Goal: Go to known website: Go to known website

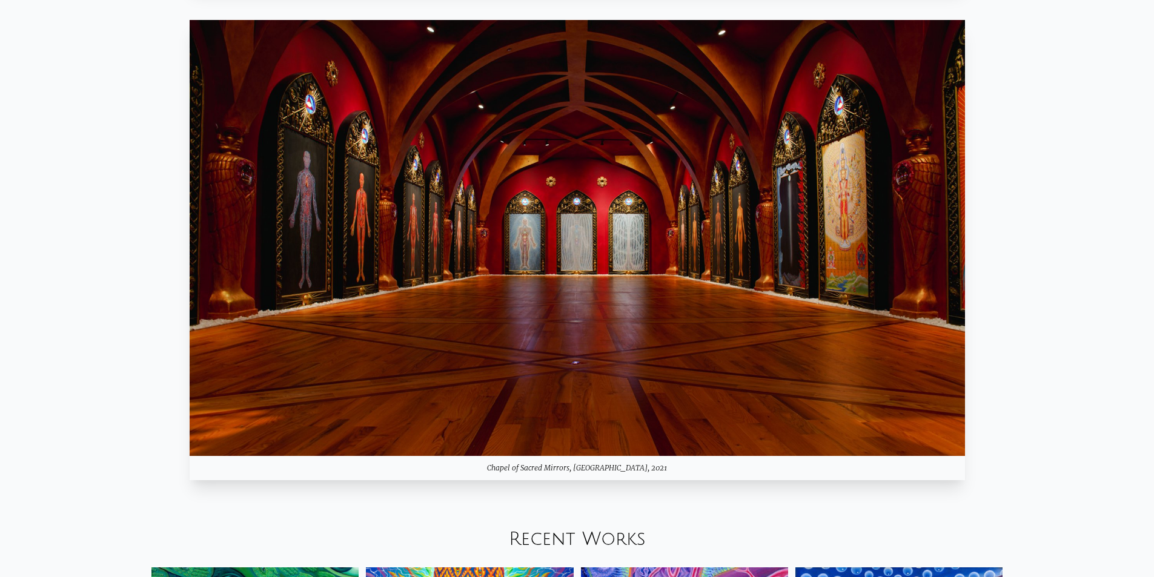
scroll to position [1272, 0]
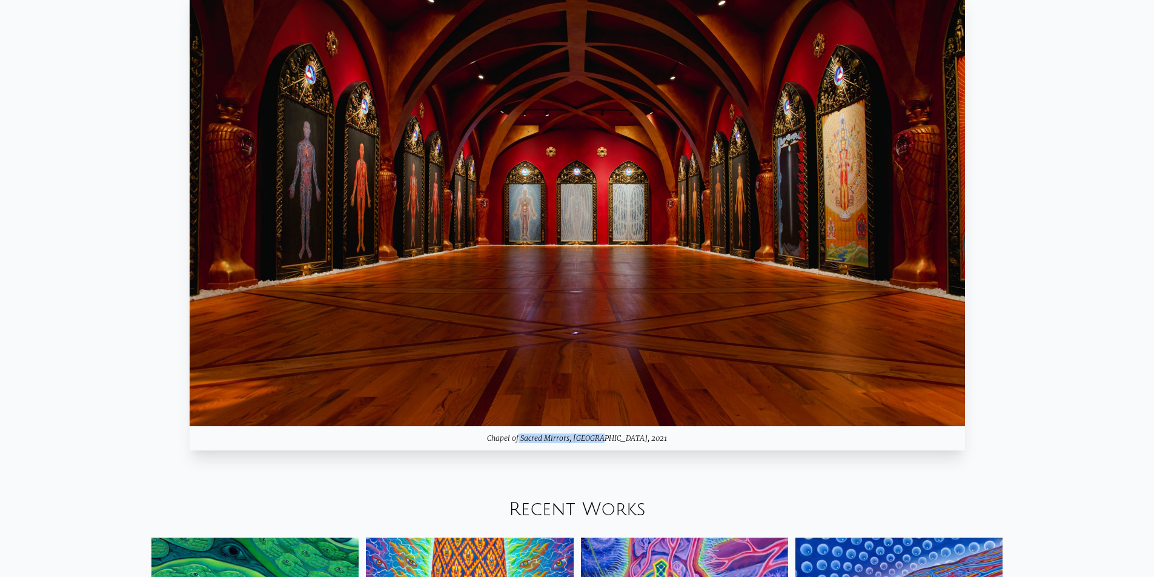
drag, startPoint x: 510, startPoint y: 438, endPoint x: 591, endPoint y: 442, distance: 80.6
click at [591, 442] on div "Chapel of Sacred Mirrors, [GEOGRAPHIC_DATA], 2021" at bounding box center [577, 438] width 775 height 24
copy div "Chapel of Sacred Mirrors"
